Goal: Transaction & Acquisition: Book appointment/travel/reservation

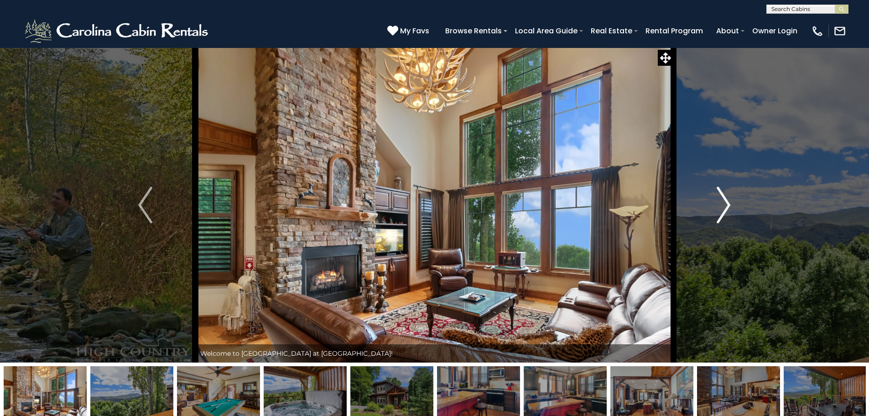
click at [724, 203] on img "Next" at bounding box center [724, 205] width 14 height 36
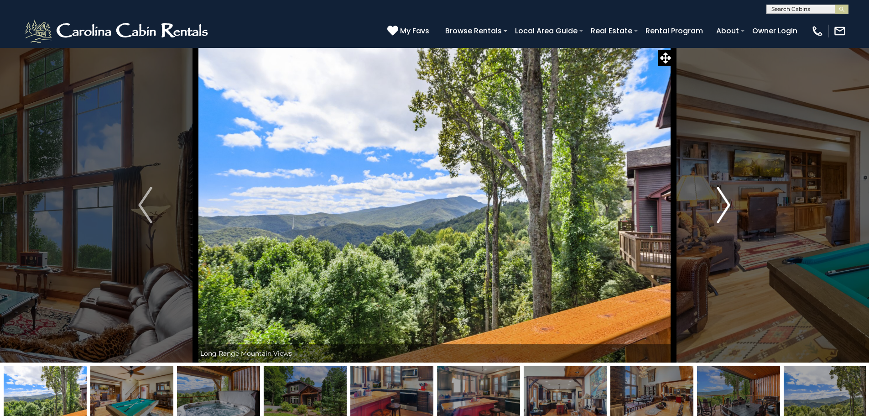
click at [722, 203] on img "Next" at bounding box center [724, 205] width 14 height 36
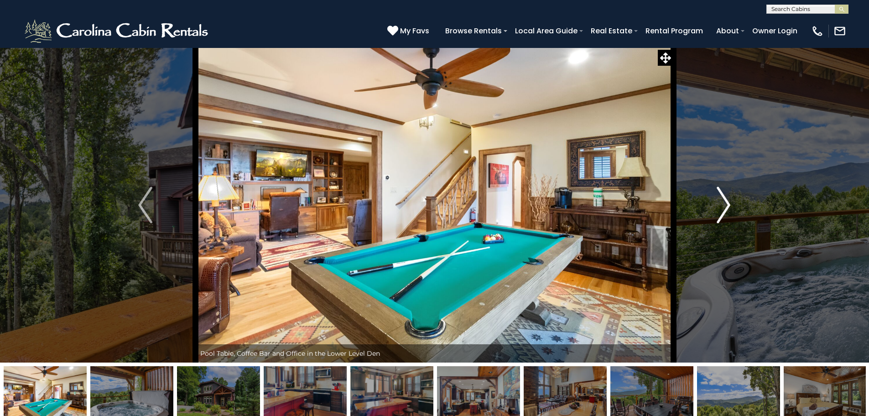
click at [722, 203] on img "Next" at bounding box center [724, 205] width 14 height 36
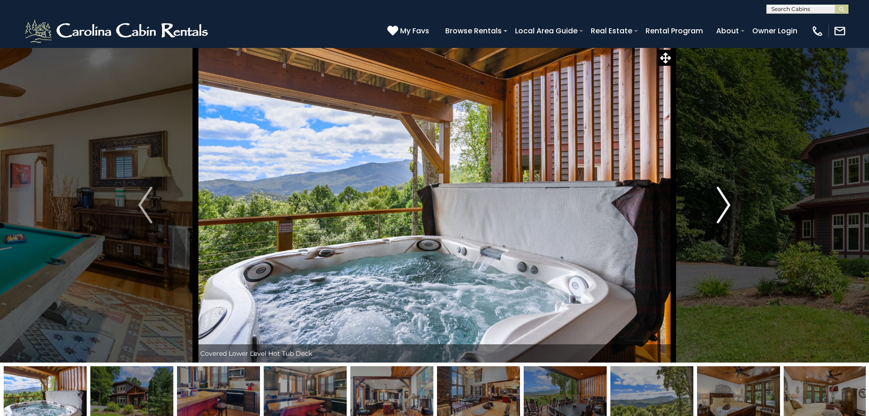
click at [722, 203] on img "Next" at bounding box center [724, 205] width 14 height 36
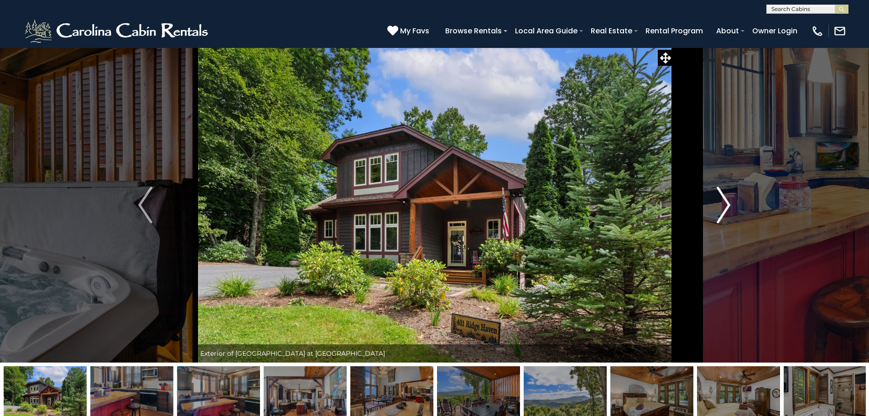
click at [722, 203] on img "Next" at bounding box center [724, 205] width 14 height 36
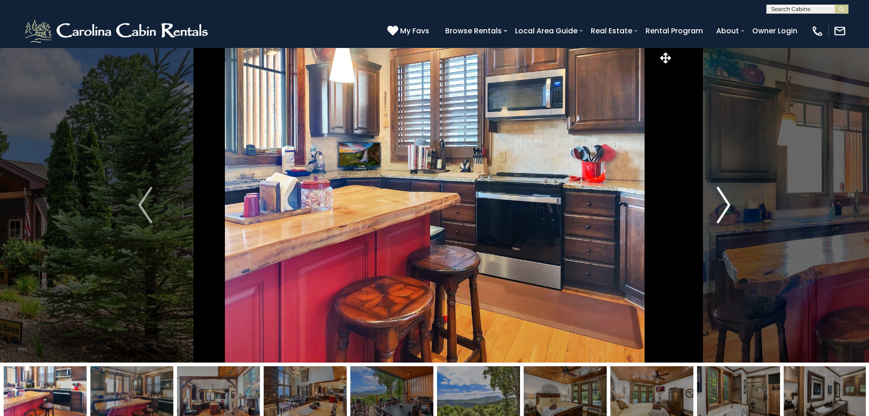
click at [722, 203] on img "Next" at bounding box center [724, 205] width 14 height 36
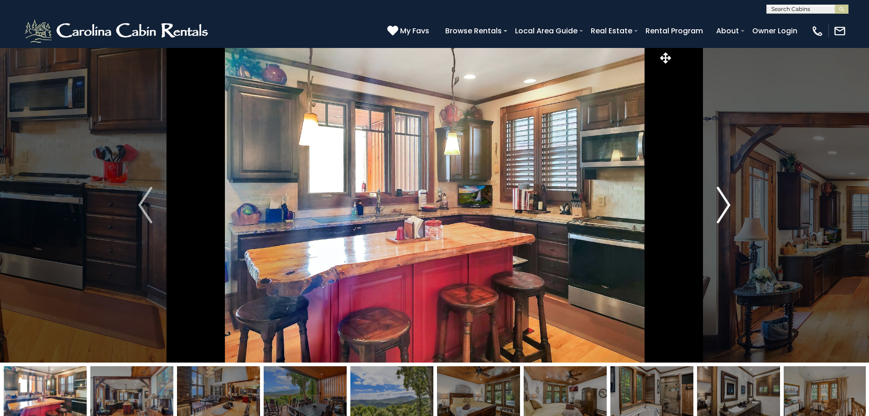
click at [722, 203] on img "Next" at bounding box center [724, 205] width 14 height 36
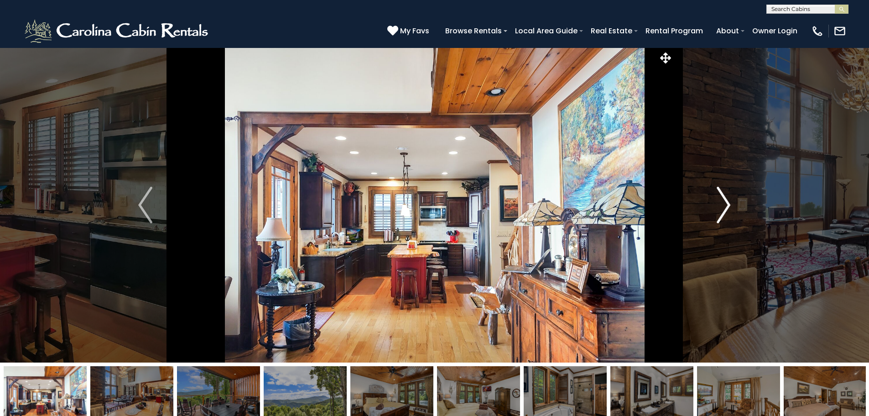
click at [722, 203] on img "Next" at bounding box center [724, 205] width 14 height 36
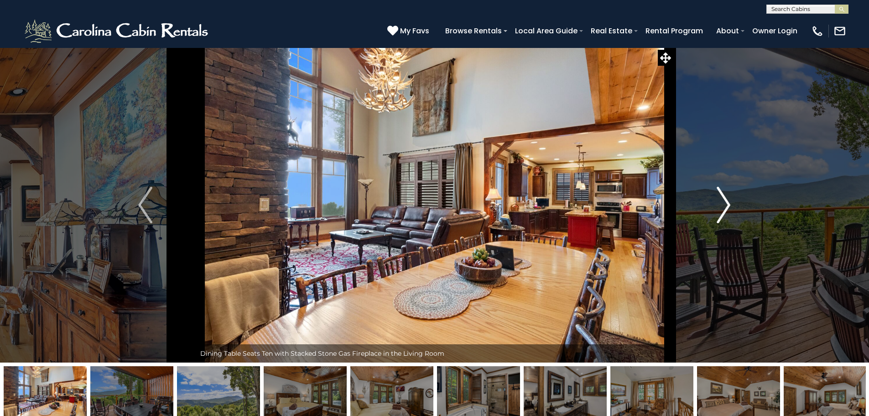
click at [722, 203] on img "Next" at bounding box center [724, 205] width 14 height 36
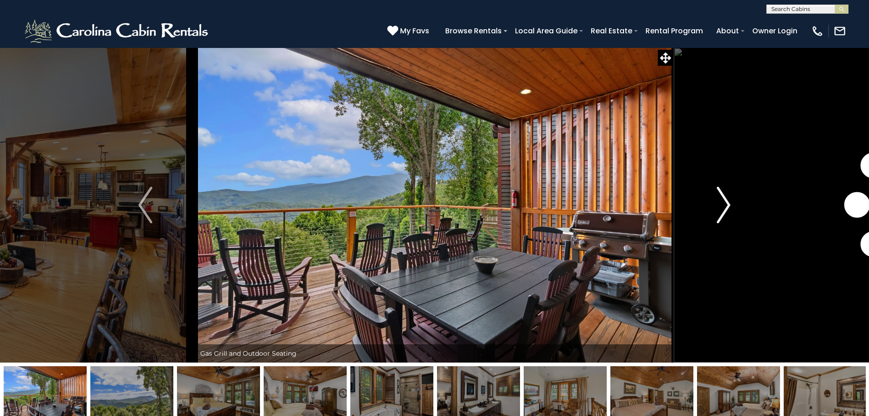
click at [722, 203] on img "Next" at bounding box center [724, 205] width 14 height 36
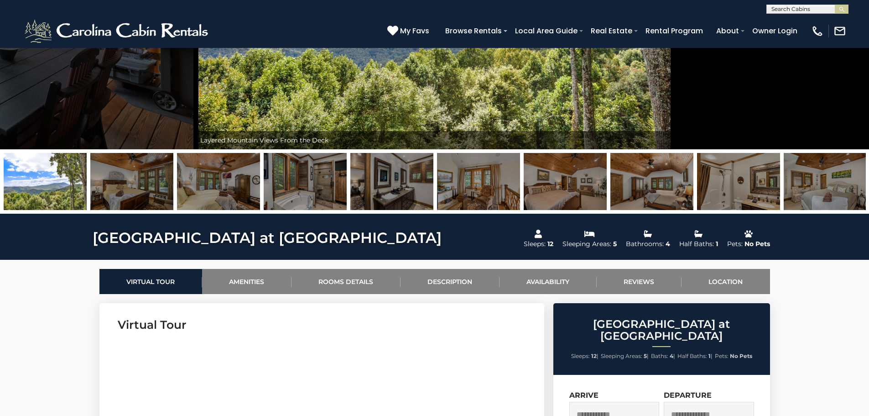
scroll to position [426, 0]
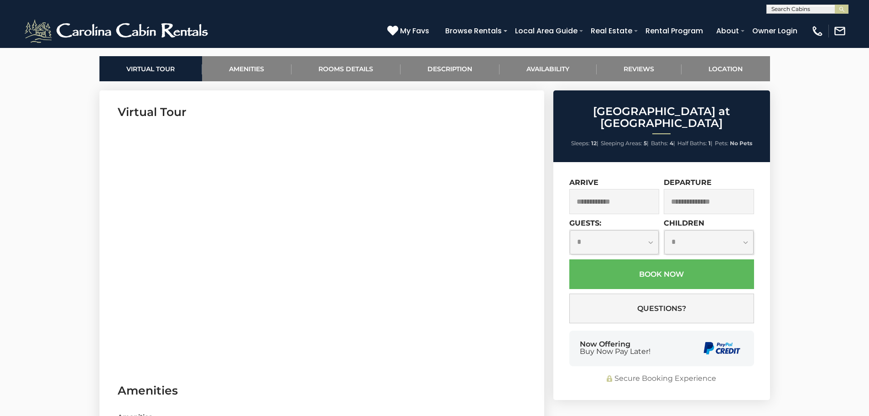
click at [631, 191] on input "text" at bounding box center [614, 201] width 90 height 25
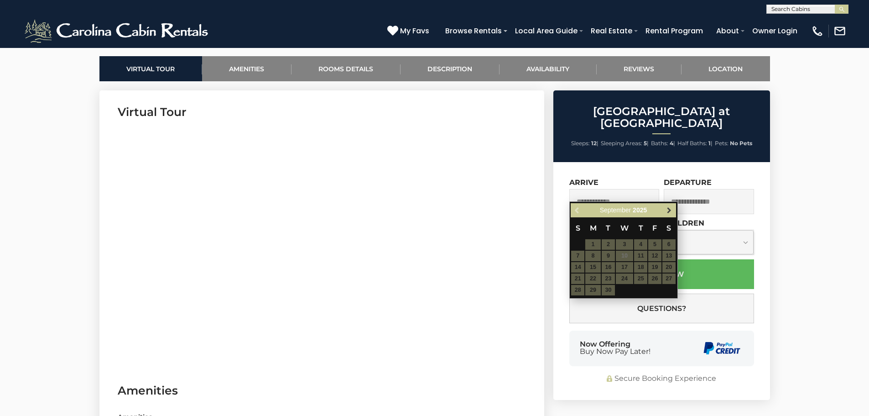
click at [670, 209] on span "Next" at bounding box center [669, 210] width 7 height 7
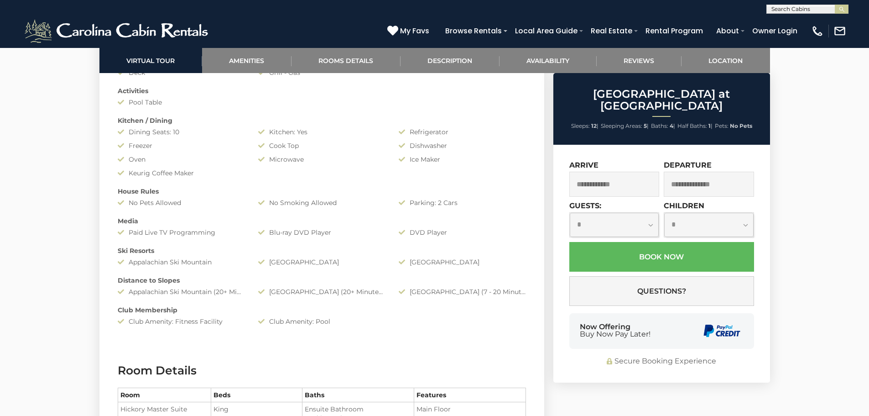
scroll to position [0, 0]
